Goal: Task Accomplishment & Management: Manage account settings

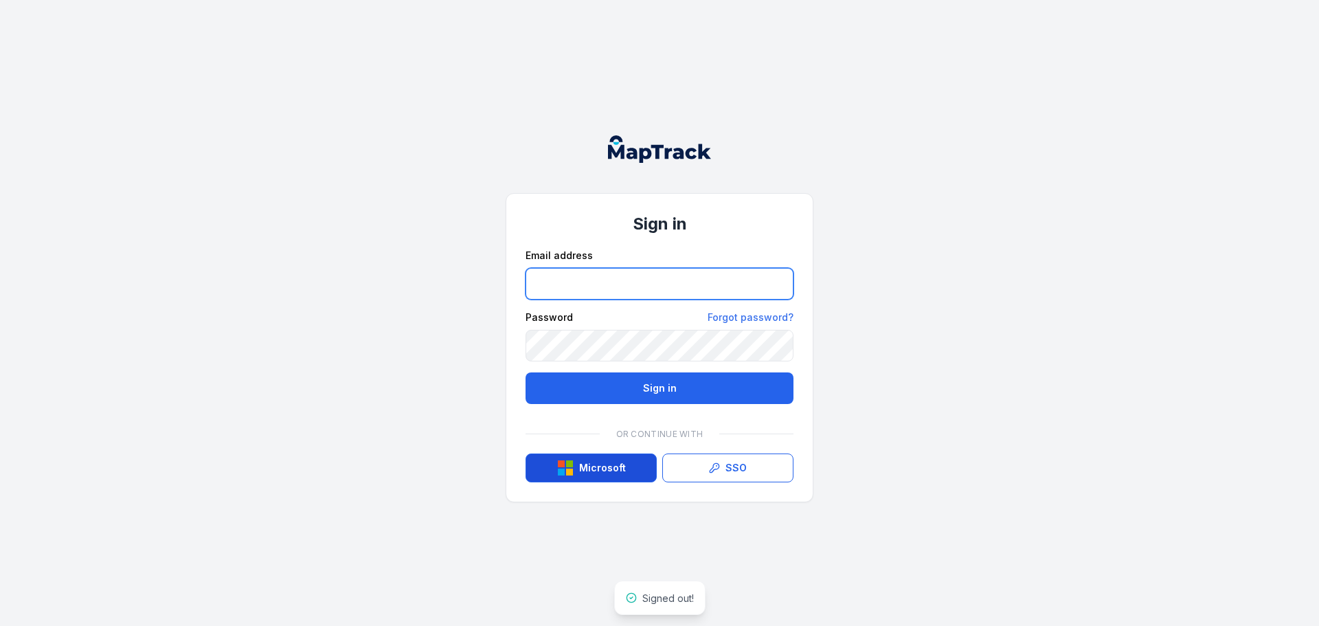
type input "**********"
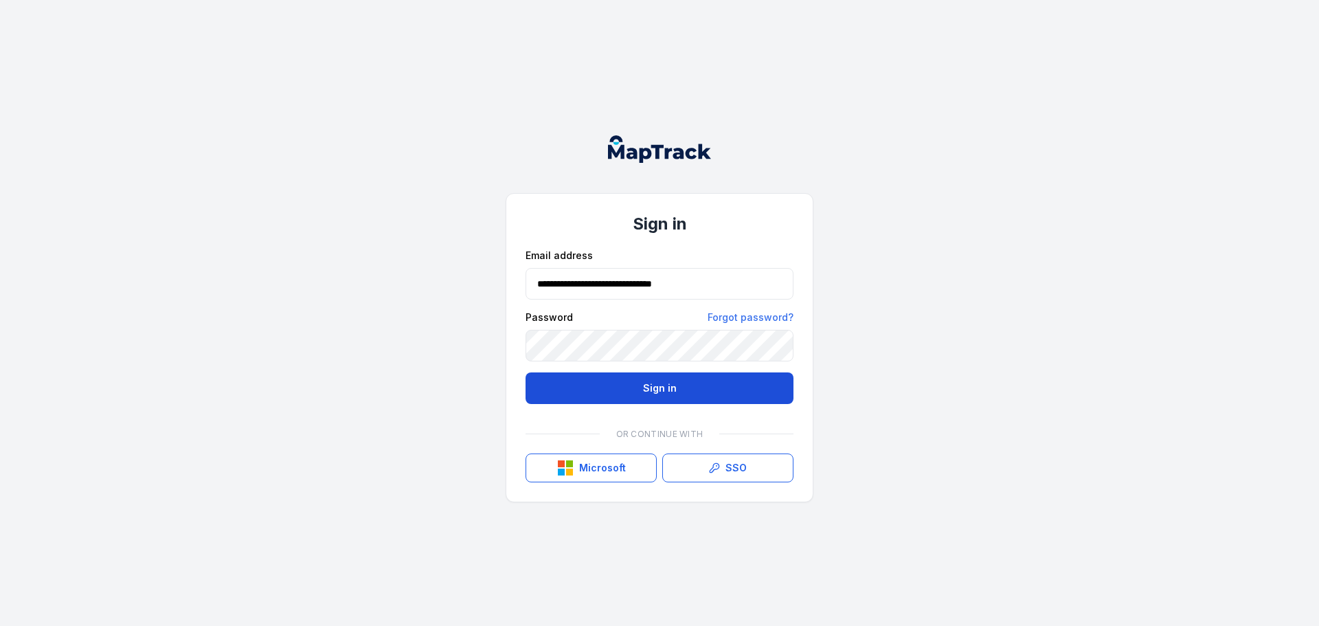
click at [659, 388] on button "Sign in" at bounding box center [659, 388] width 268 height 32
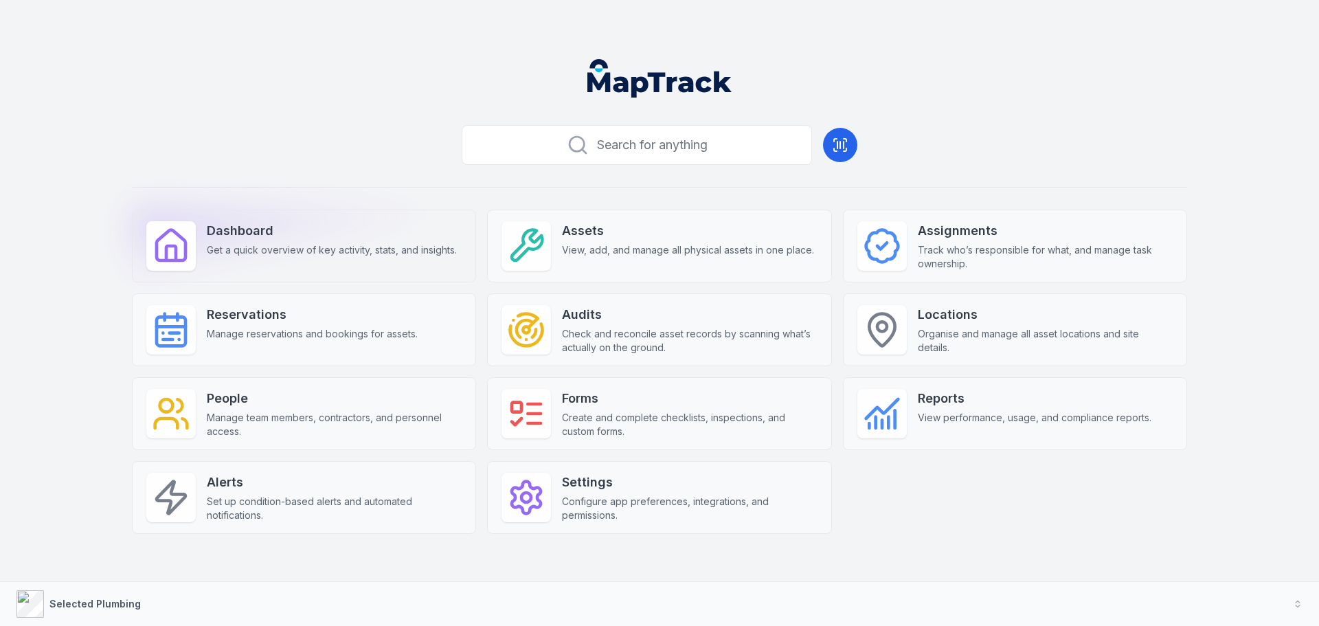
click at [240, 225] on strong "Dashboard" at bounding box center [332, 230] width 250 height 19
